Goal: Task Accomplishment & Management: Manage account settings

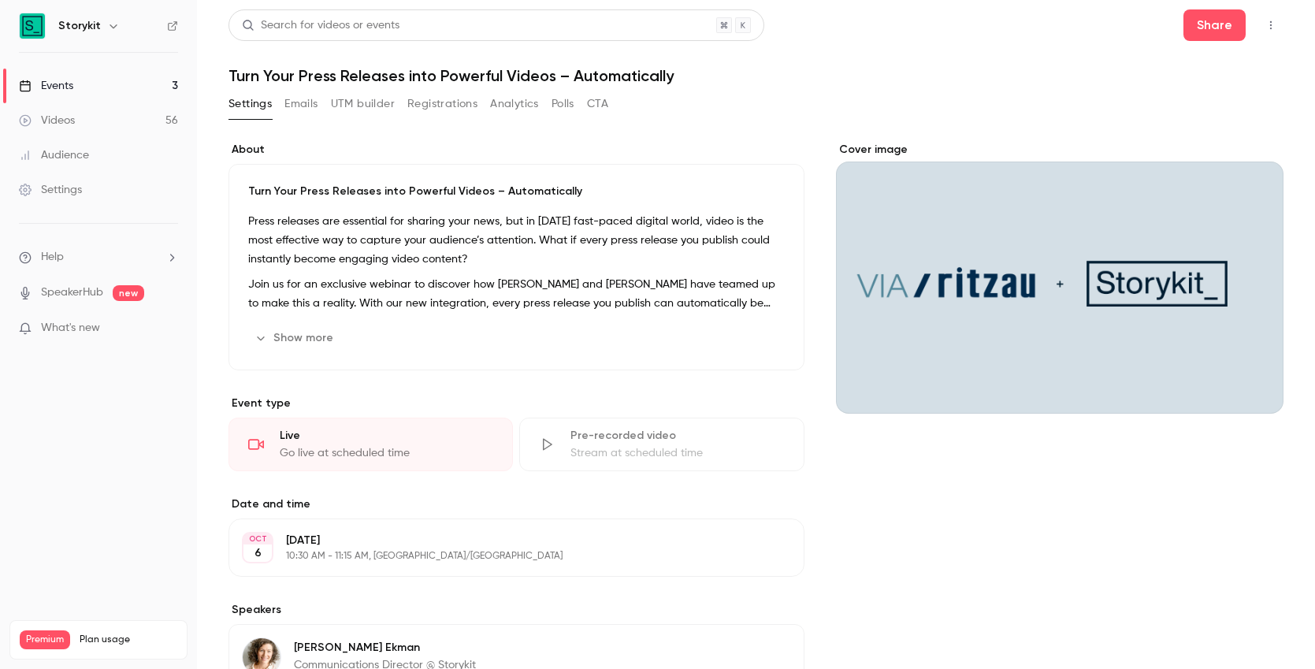
click at [306, 106] on button "Emails" at bounding box center [300, 103] width 33 height 25
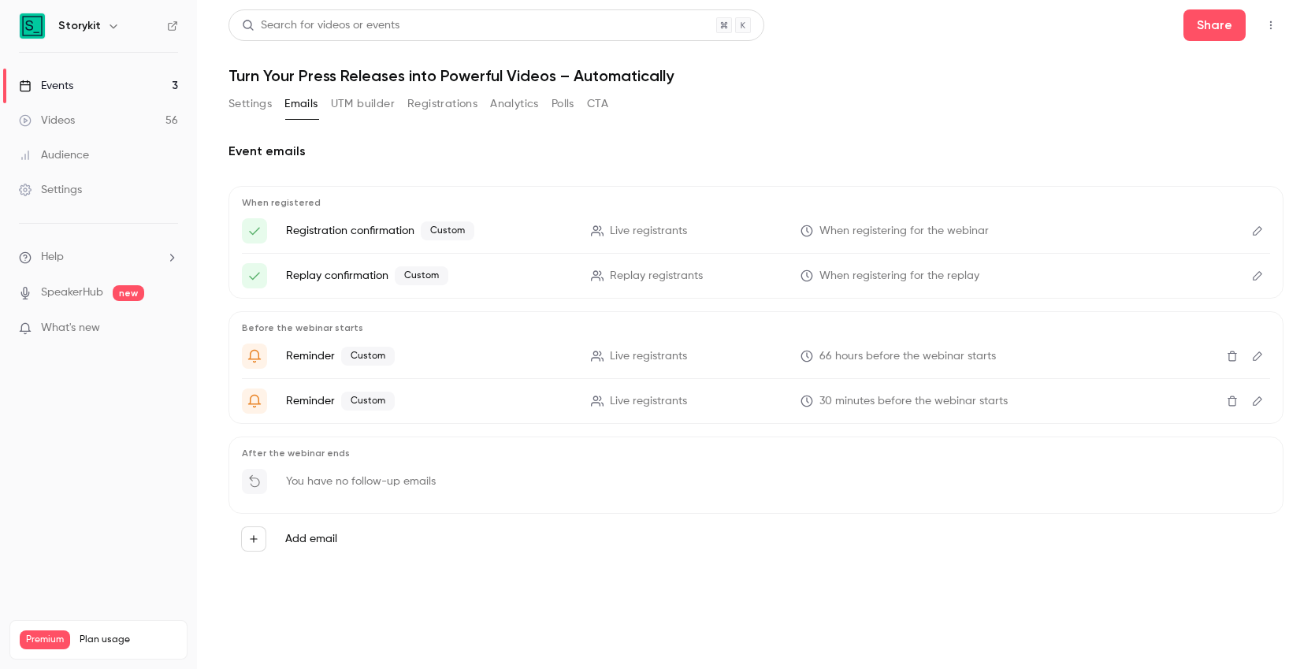
click at [1255, 357] on icon "Edit" at bounding box center [1257, 356] width 13 height 11
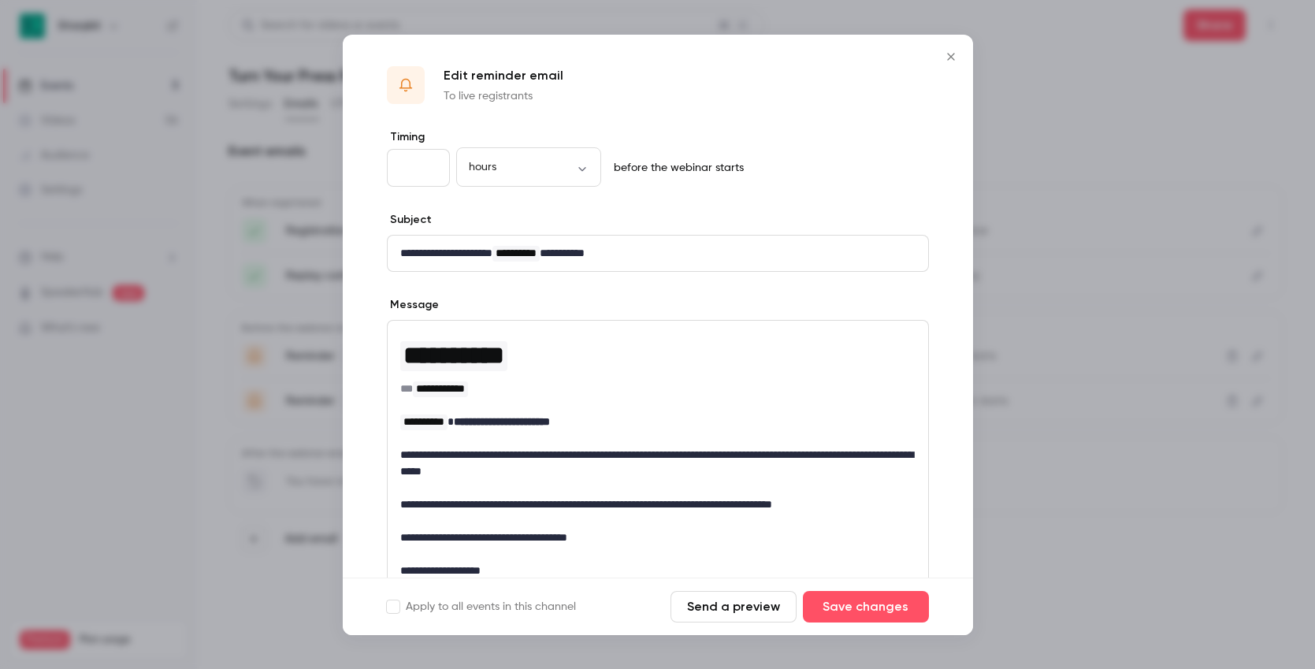
click at [949, 50] on icon "Close" at bounding box center [951, 56] width 19 height 13
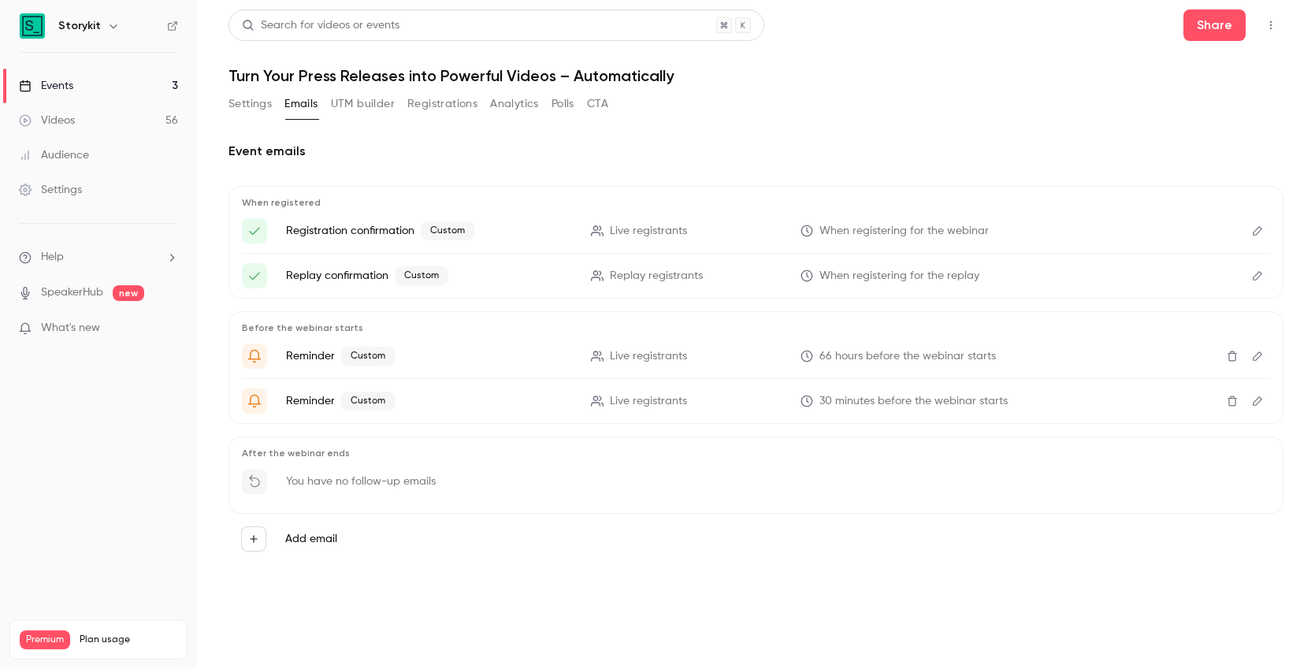
click at [781, 132] on div "Event emails When registered Registration confirmation Custom Live registrants …" at bounding box center [755, 359] width 1055 height 473
click at [1078, 69] on h1 "Turn Your Press Releases into Powerful Videos – Automatically" at bounding box center [755, 75] width 1055 height 19
click at [80, 86] on link "Events 3" at bounding box center [98, 86] width 197 height 35
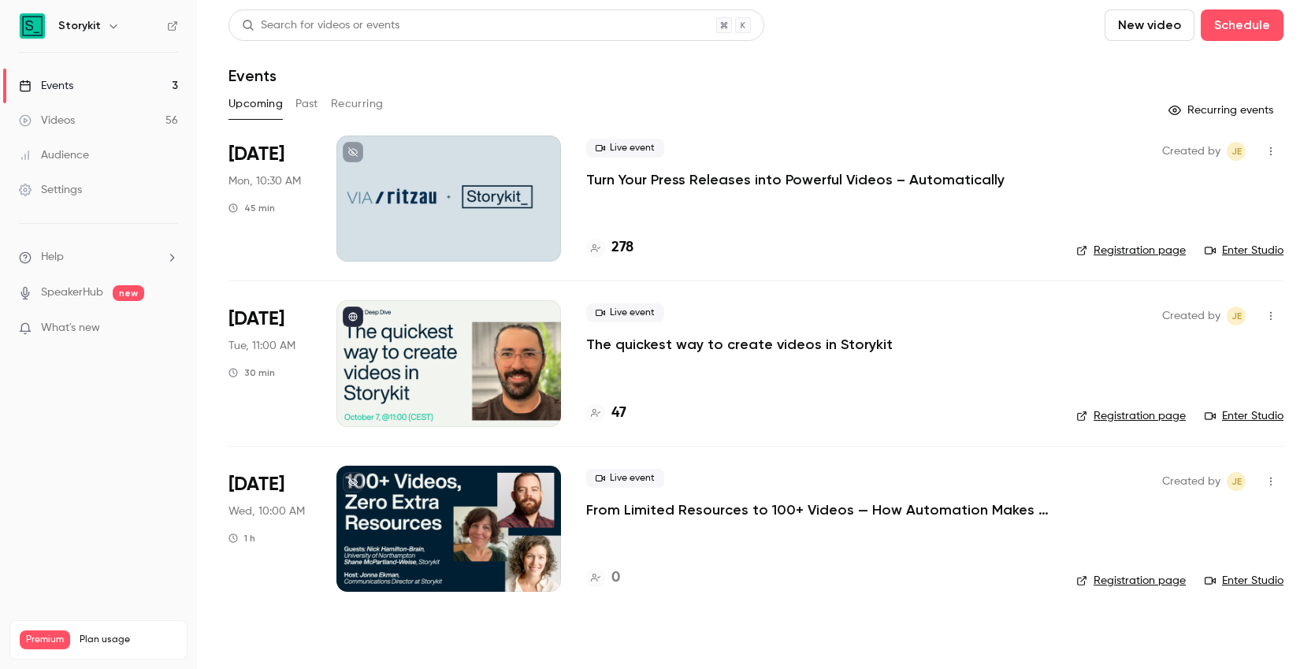
click at [403, 246] on div at bounding box center [448, 199] width 225 height 126
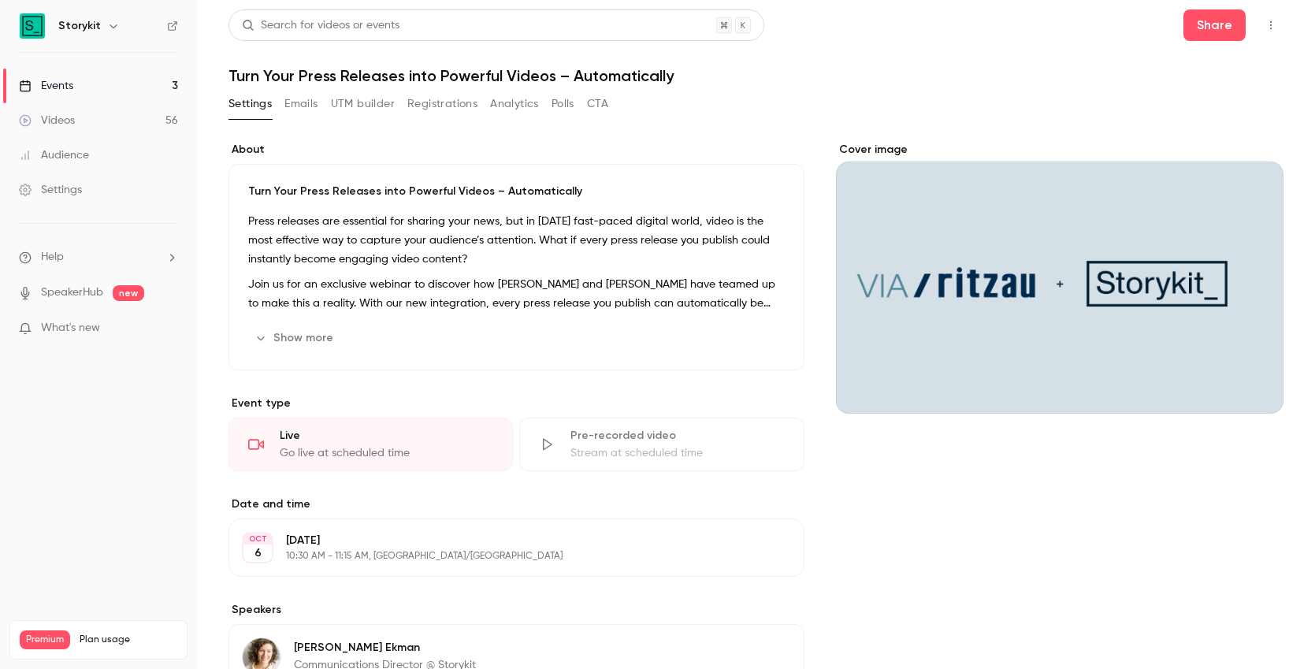
click at [301, 102] on button "Emails" at bounding box center [300, 103] width 33 height 25
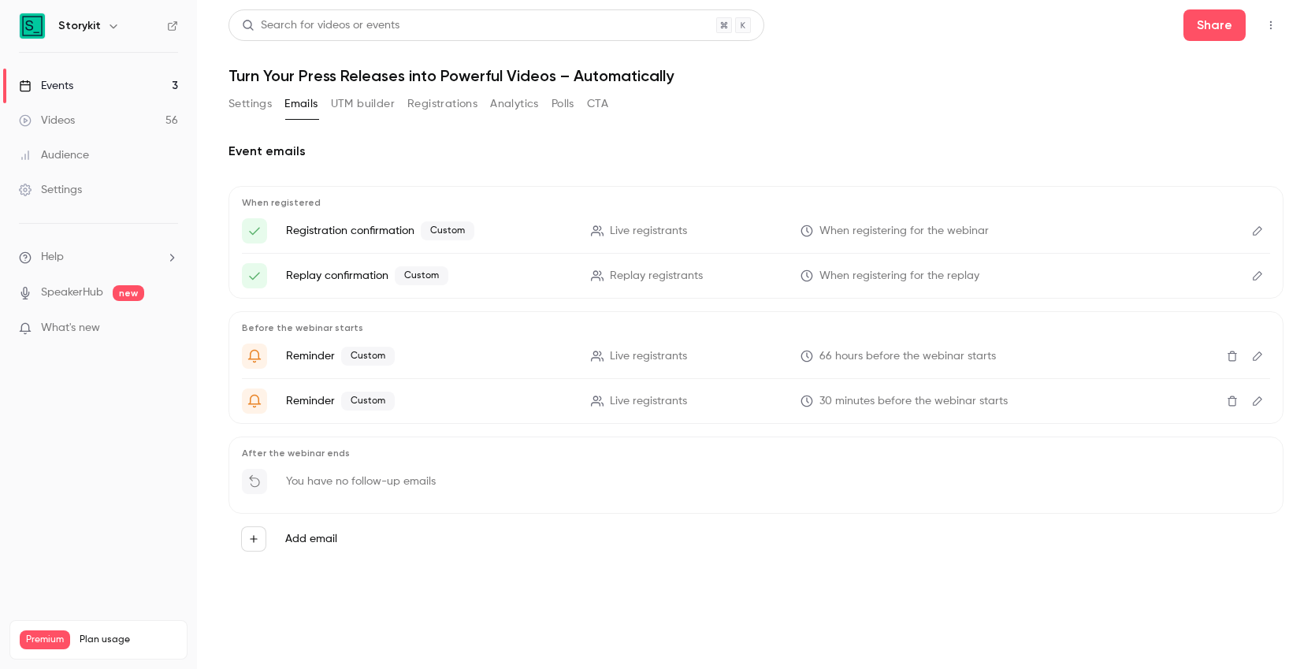
click at [354, 103] on button "UTM builder" at bounding box center [363, 103] width 64 height 25
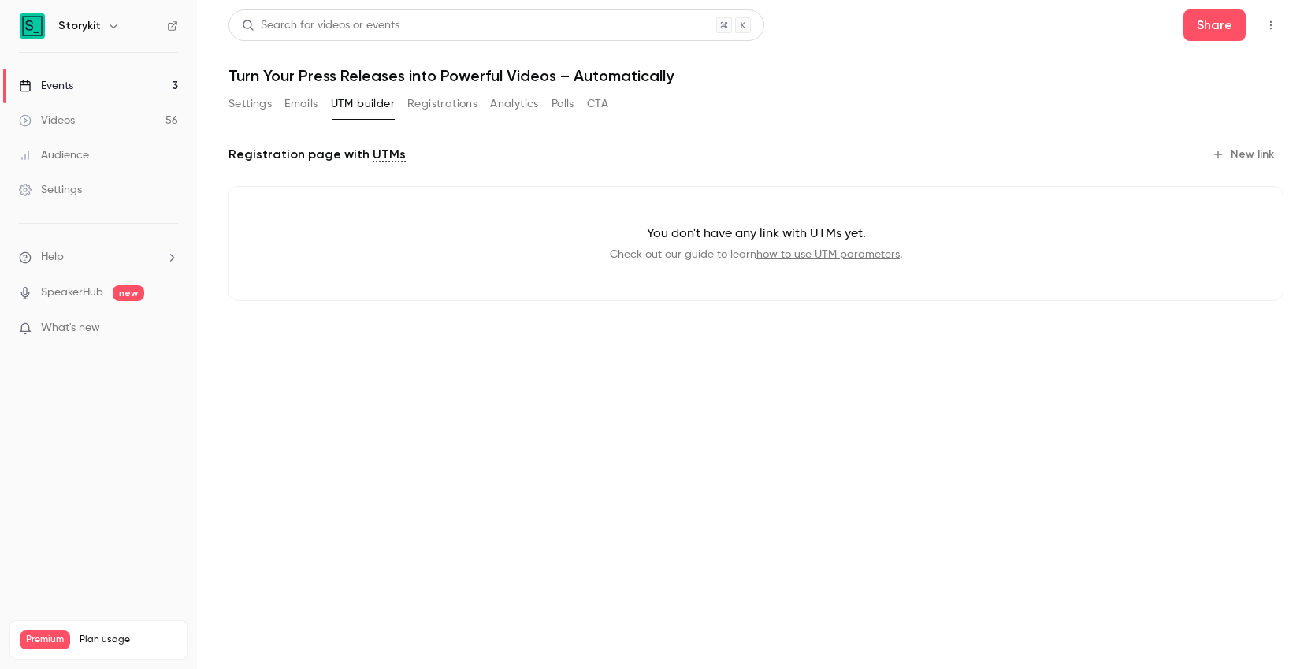
click at [251, 106] on button "Settings" at bounding box center [249, 103] width 43 height 25
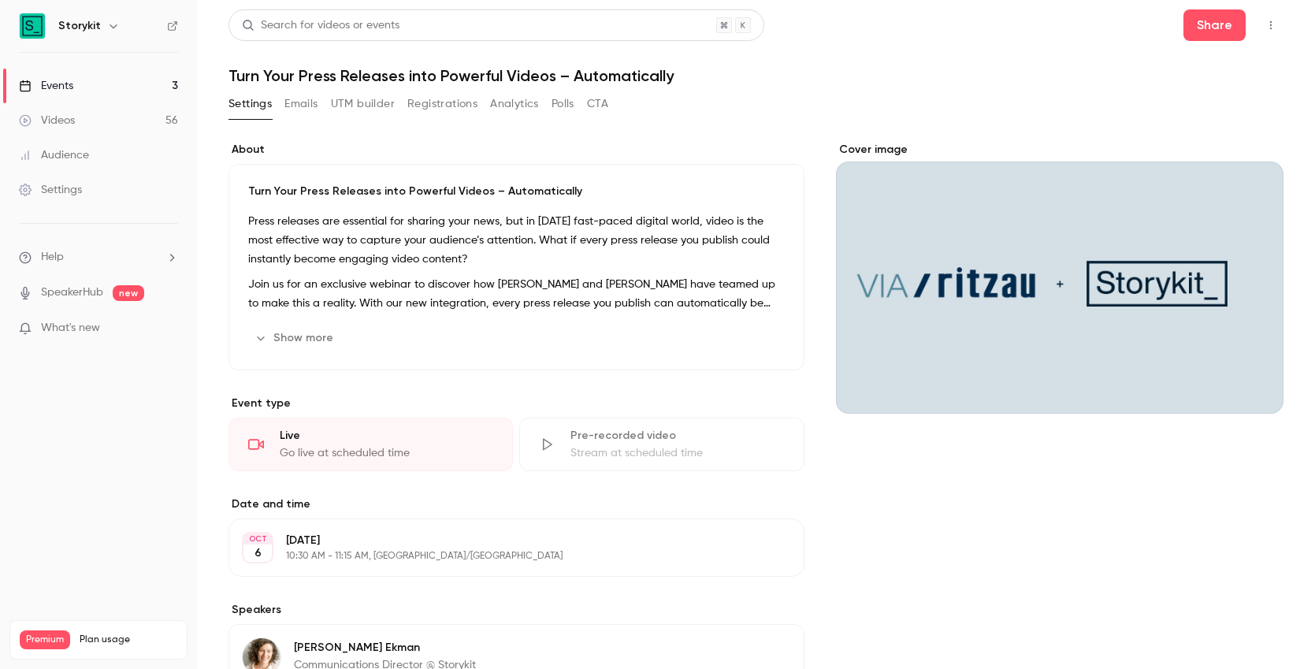
click at [57, 87] on div "Events" at bounding box center [46, 86] width 54 height 16
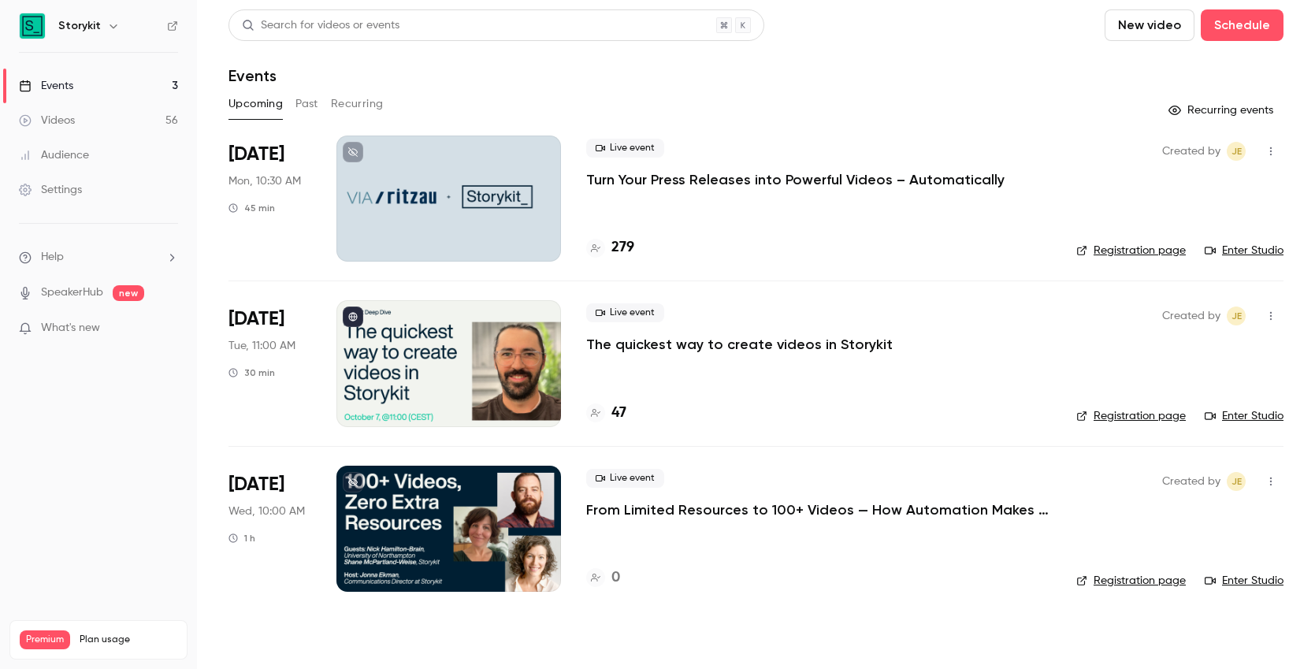
click at [418, 228] on div at bounding box center [448, 199] width 225 height 126
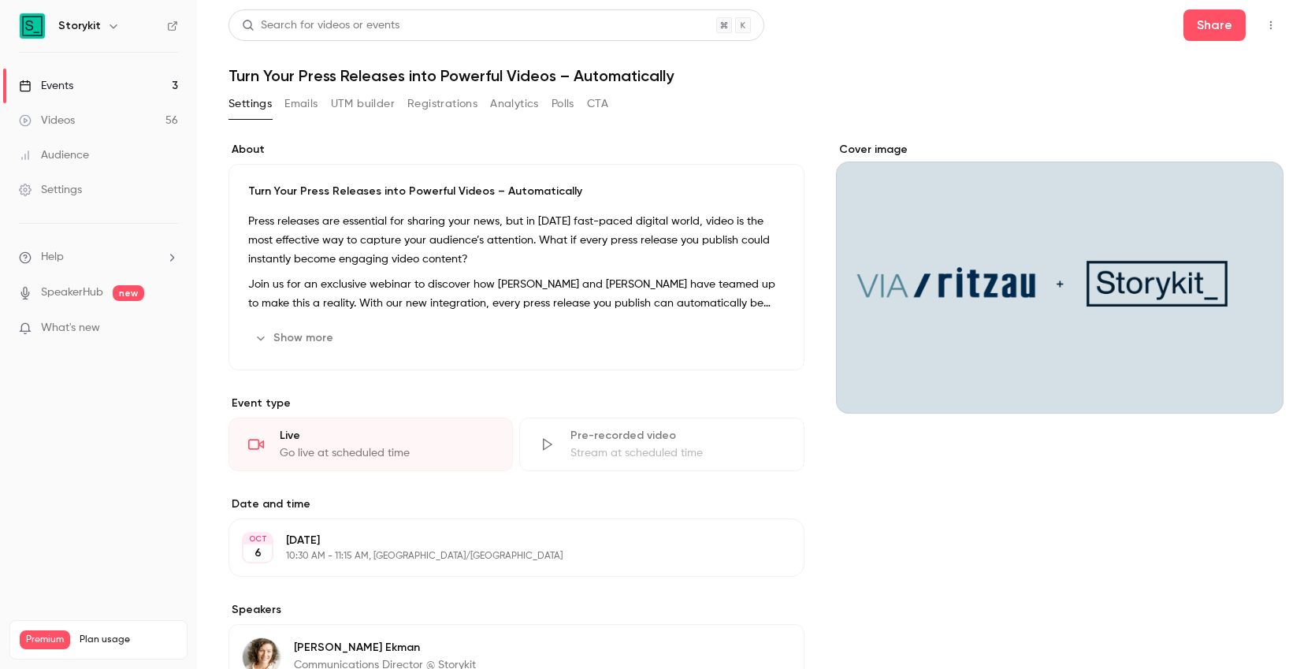
scroll to position [335, 0]
